Goal: Information Seeking & Learning: Learn about a topic

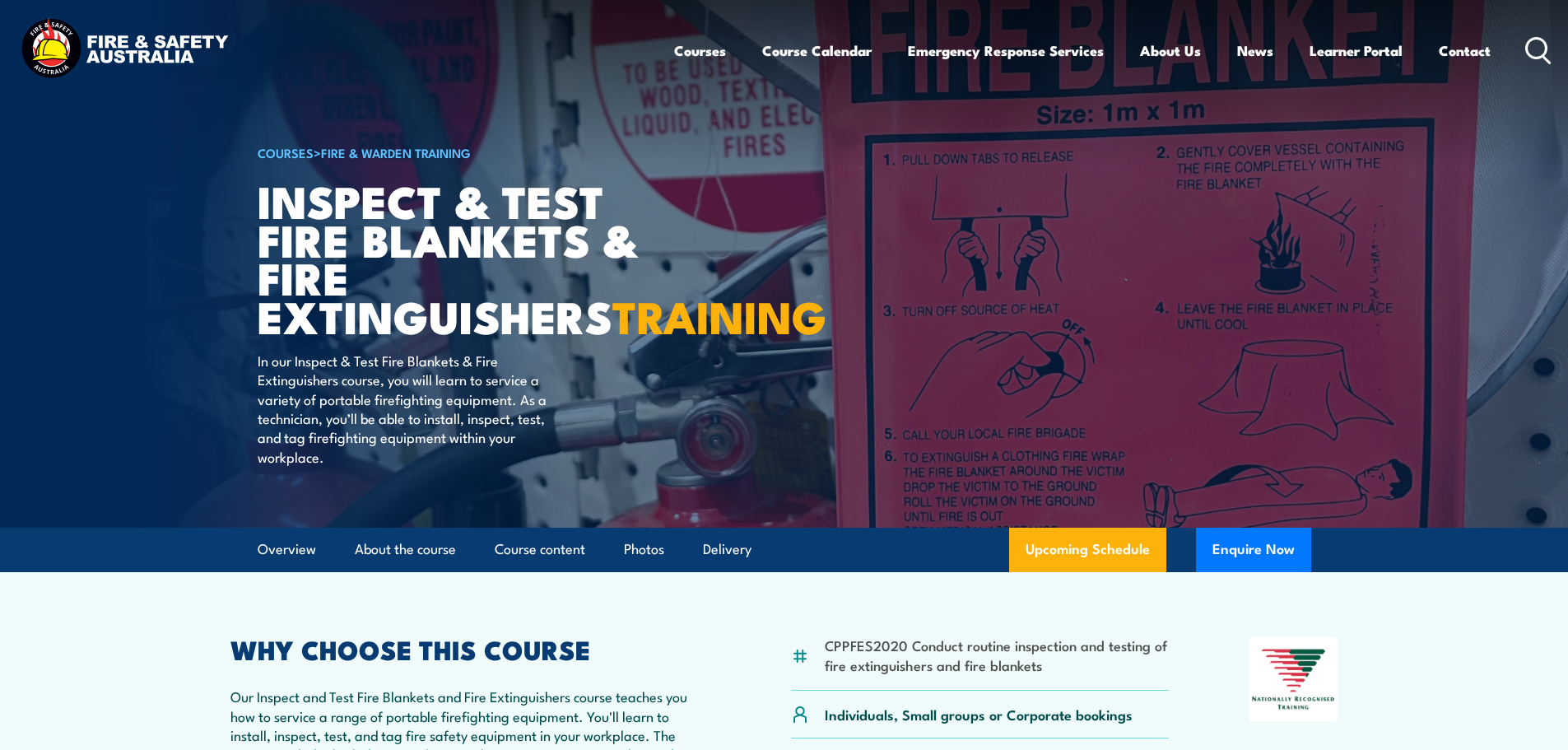
click at [416, 58] on div "Courses Course Calendar Emergency Response Services Services Overview Emergency…" at bounding box center [784, 50] width 1535 height 71
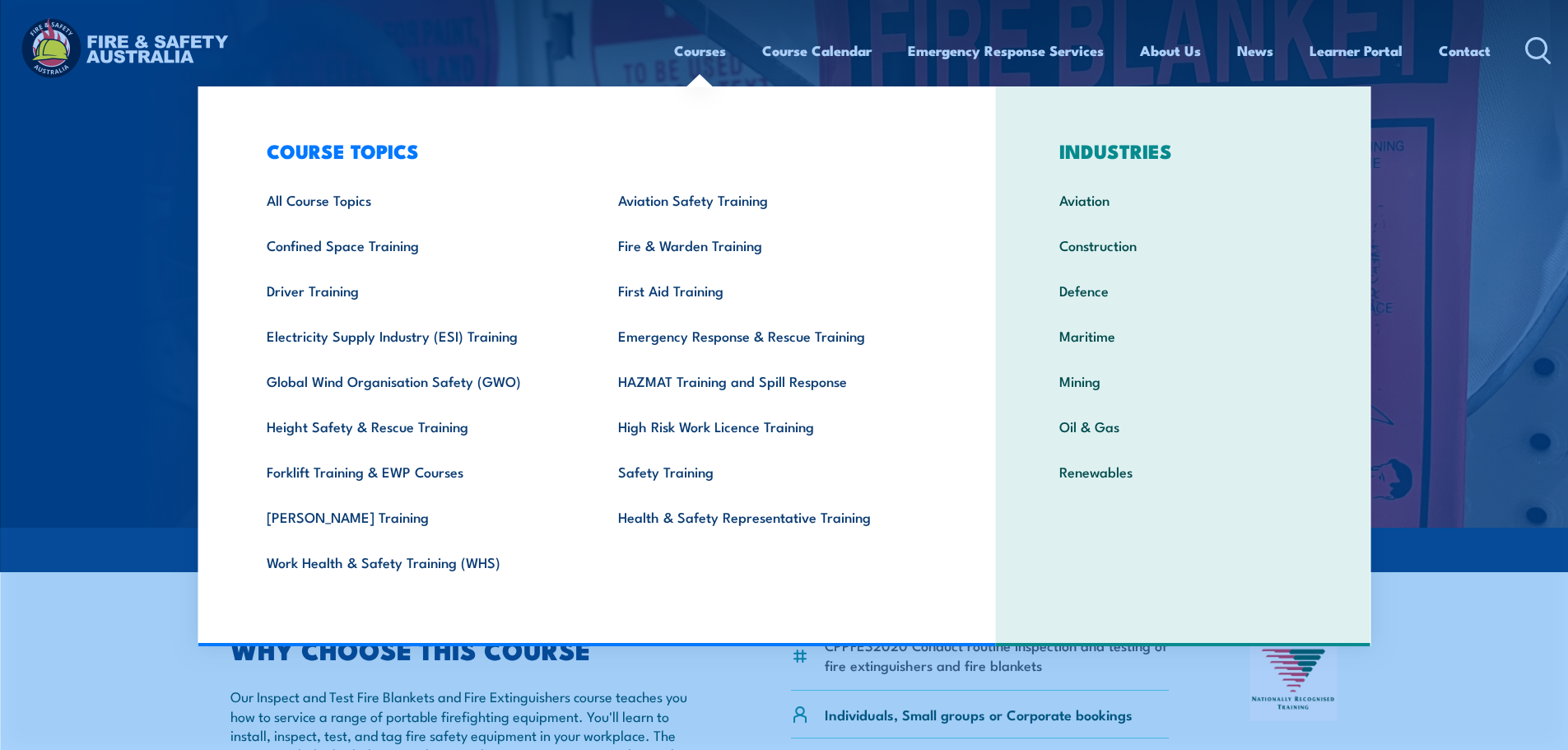
click at [688, 52] on link "Courses" at bounding box center [700, 50] width 52 height 43
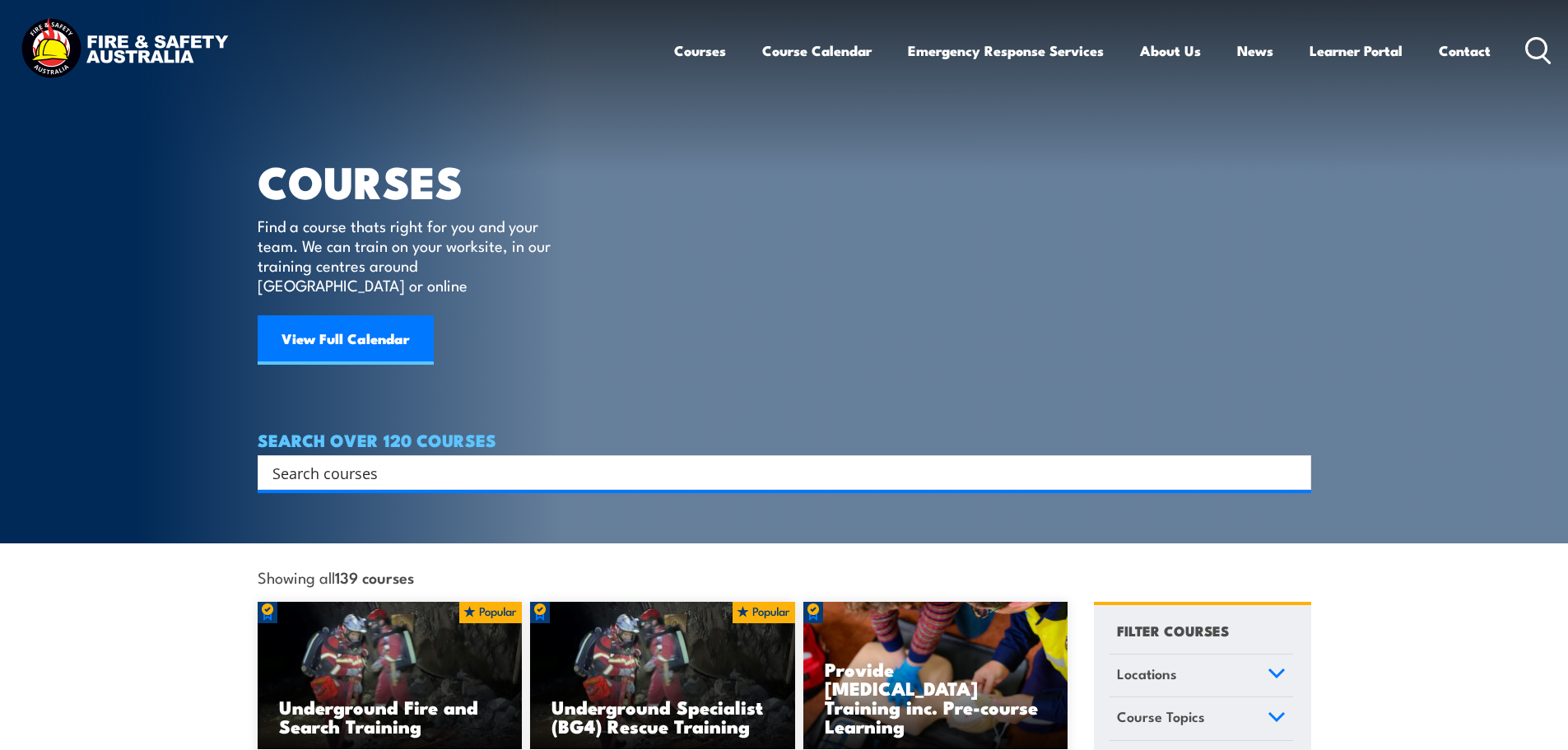
click at [140, 50] on img at bounding box center [124, 50] width 215 height 71
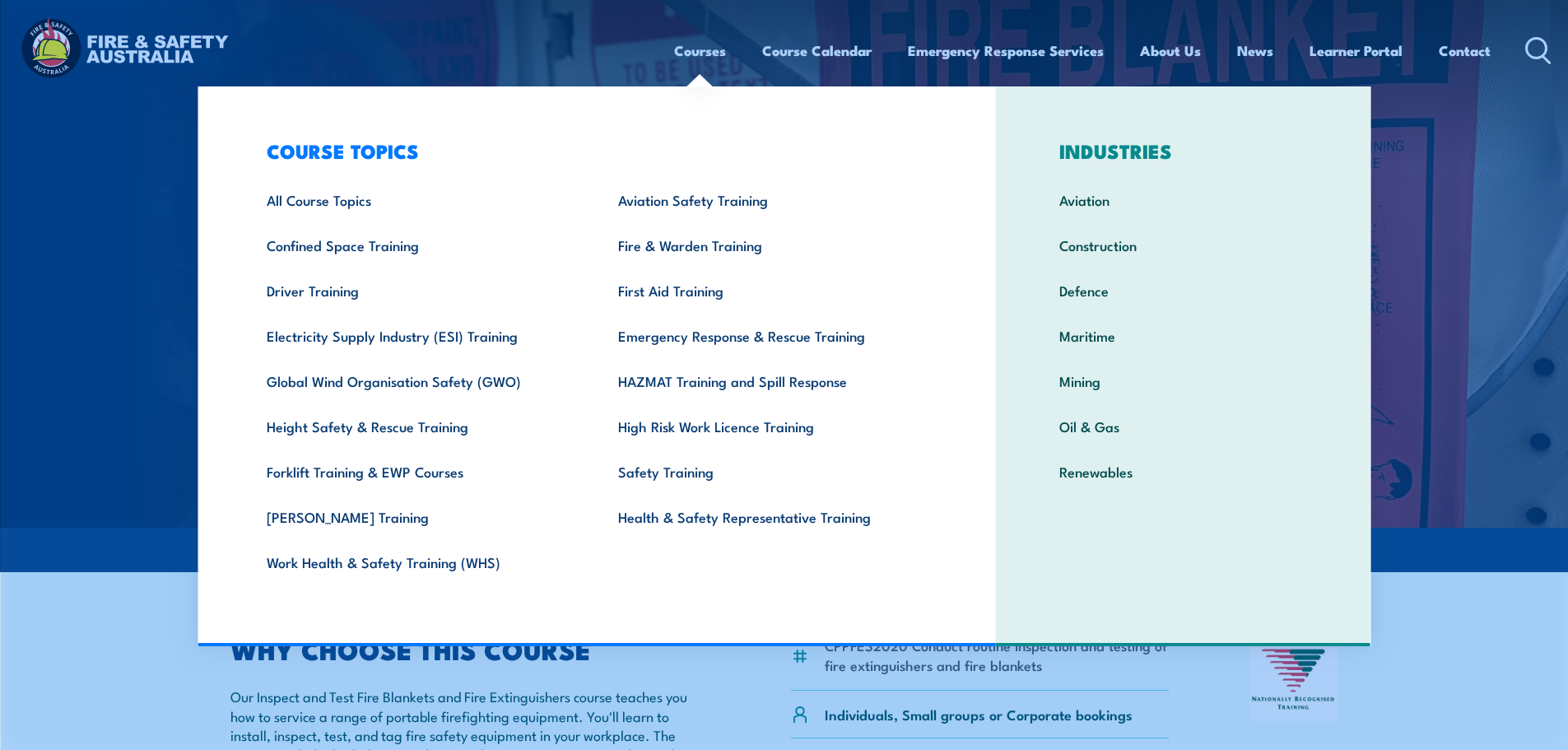
click at [711, 56] on link "Courses" at bounding box center [700, 50] width 52 height 43
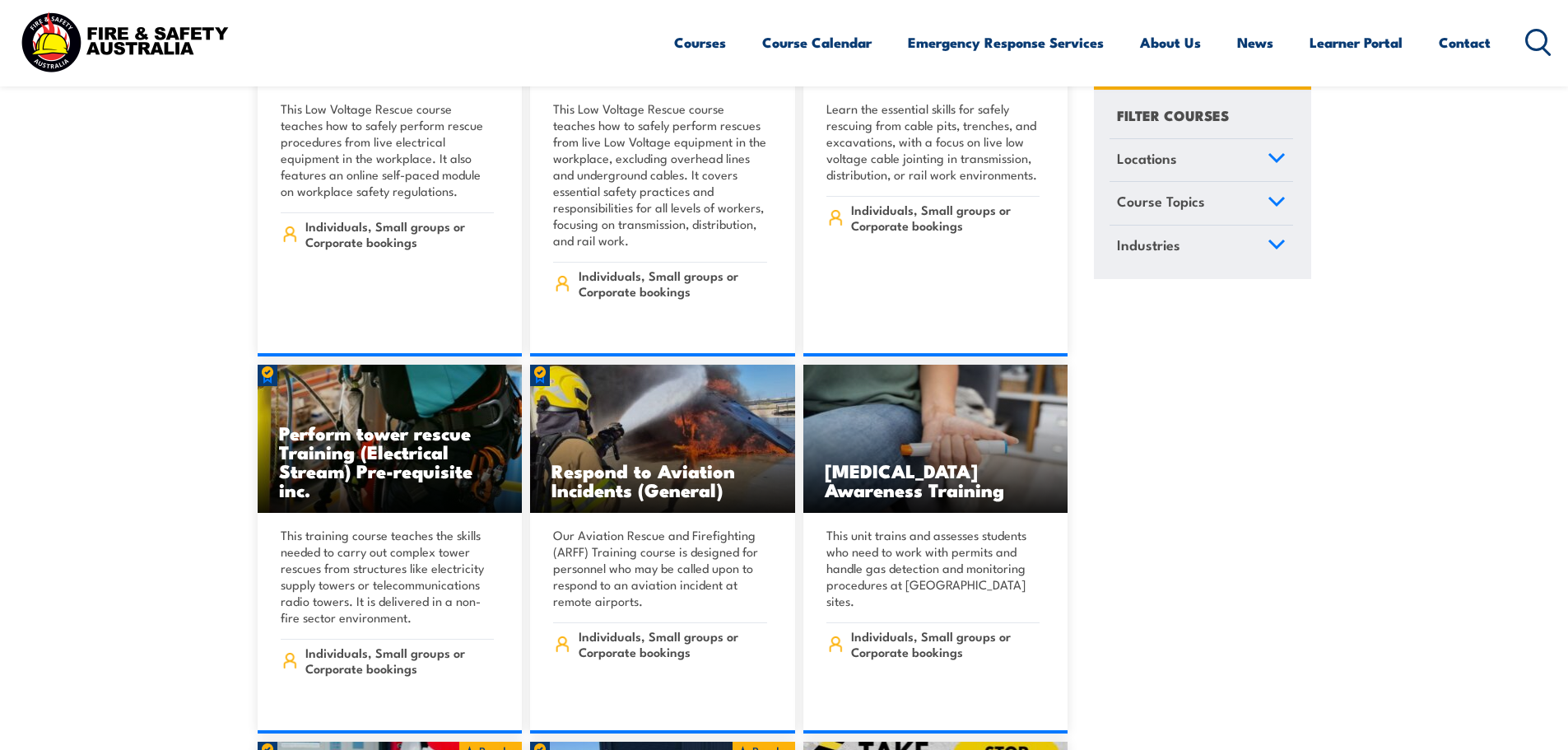
scroll to position [4526, 0]
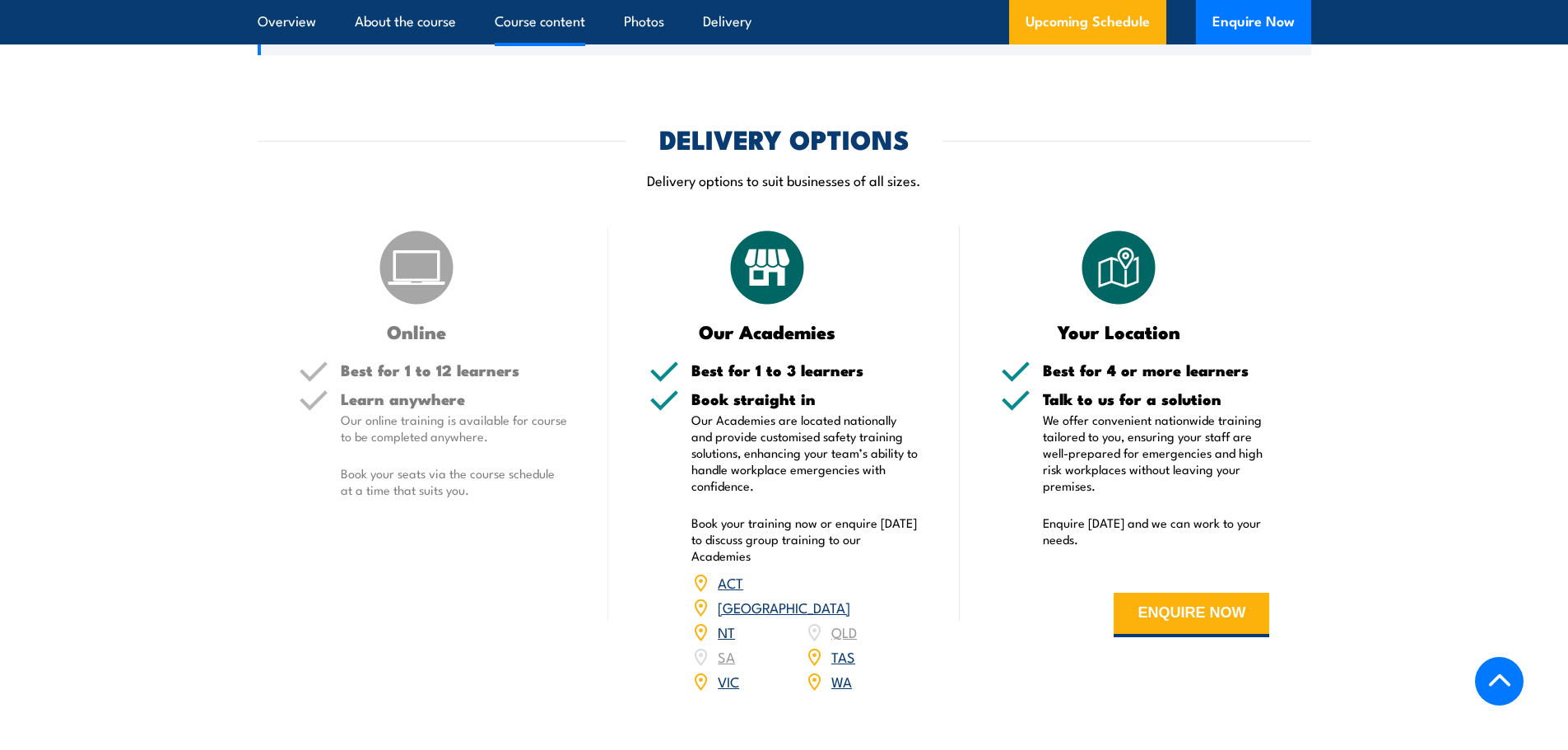
scroll to position [2304, 0]
